Goal: Information Seeking & Learning: Check status

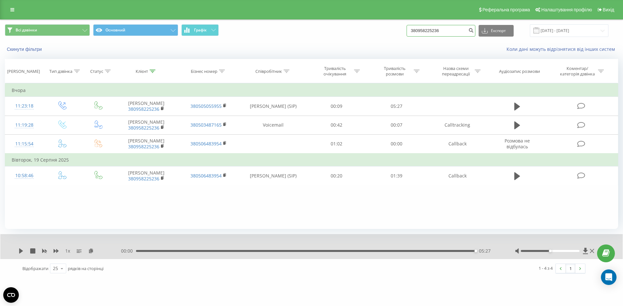
click at [450, 27] on input "380958225236" at bounding box center [440, 31] width 69 height 12
drag, startPoint x: 448, startPoint y: 30, endPoint x: 425, endPoint y: 31, distance: 24.1
click at [425, 31] on input "380958225236" at bounding box center [440, 31] width 69 height 12
click at [439, 32] on input "38066368" at bounding box center [440, 31] width 69 height 12
type input "380663687052"
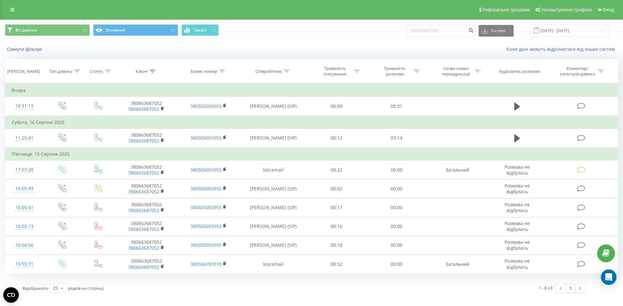
click at [195, 55] on div "Скинути фільтри Коли дані можуть відрізнятися вiд інших систем" at bounding box center [311, 50] width 622 height 16
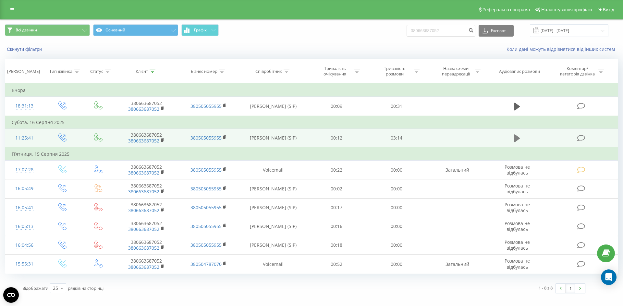
click at [518, 135] on icon at bounding box center [517, 138] width 6 height 9
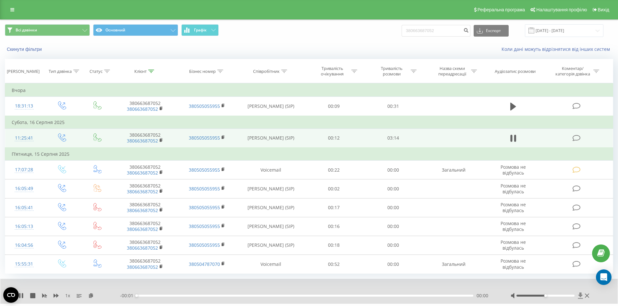
click at [580, 298] on icon at bounding box center [581, 296] width 6 height 6
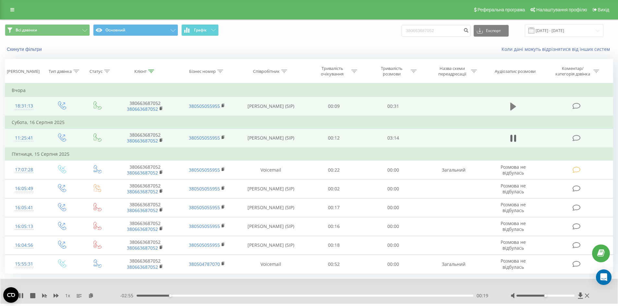
click at [510, 107] on icon at bounding box center [513, 106] width 6 height 9
click at [581, 295] on icon at bounding box center [580, 296] width 5 height 6
